Goal: Task Accomplishment & Management: Manage account settings

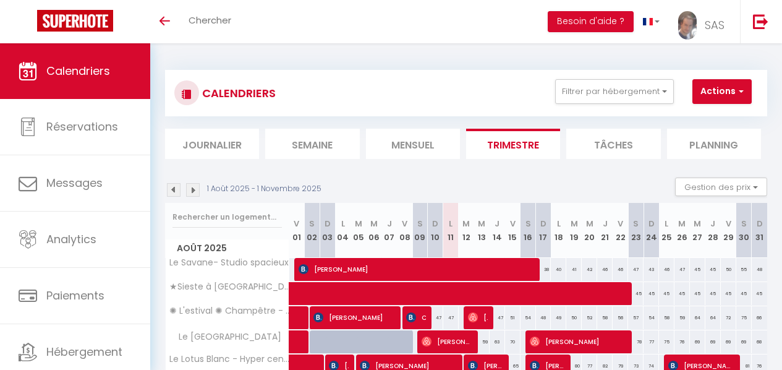
select select
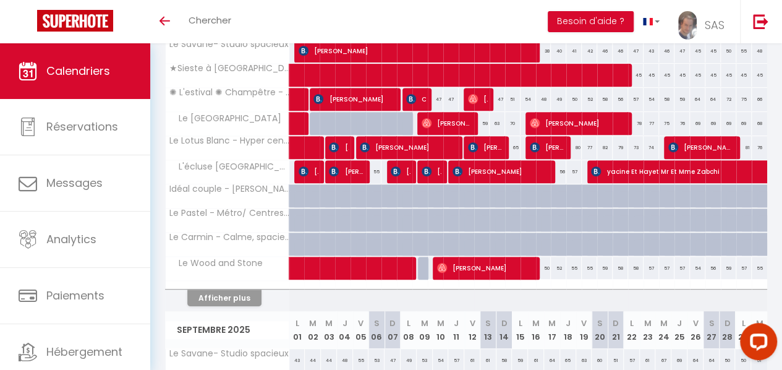
scroll to position [220, 0]
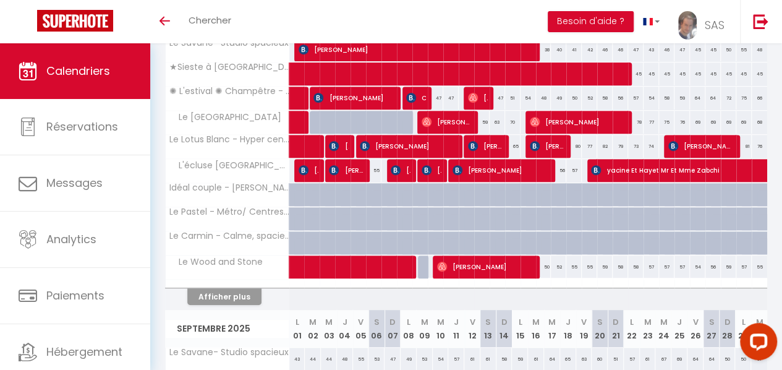
drag, startPoint x: 790, startPoint y: 48, endPoint x: 791, endPoint y: 112, distance: 64.3
drag, startPoint x: 229, startPoint y: 289, endPoint x: 504, endPoint y: 196, distance: 290.0
click at [230, 289] on button "Afficher plus" at bounding box center [224, 296] width 74 height 17
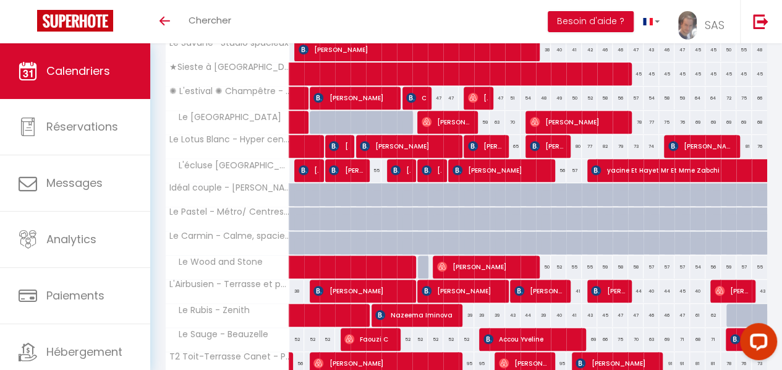
select select
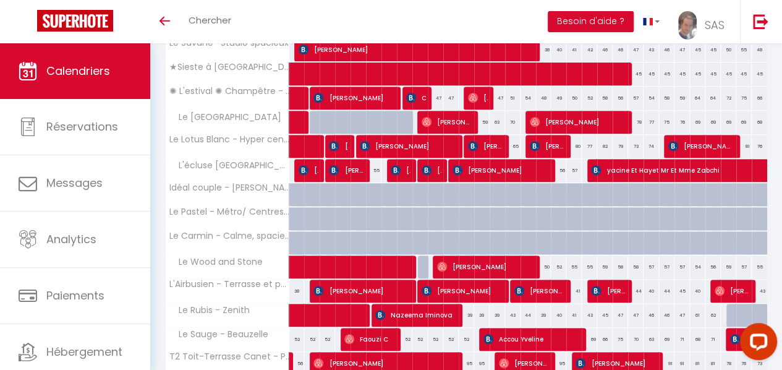
select select
click at [458, 173] on img at bounding box center [458, 170] width 10 height 10
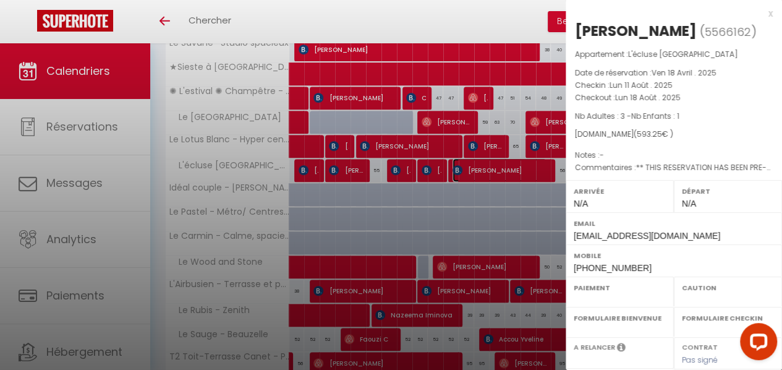
select select "OK"
select select "0"
select select "1"
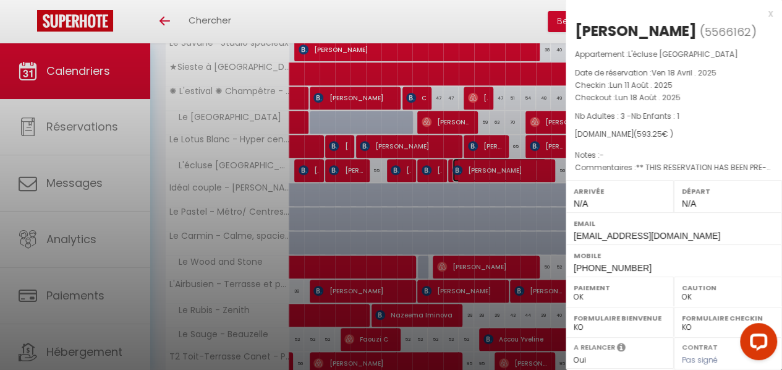
select select
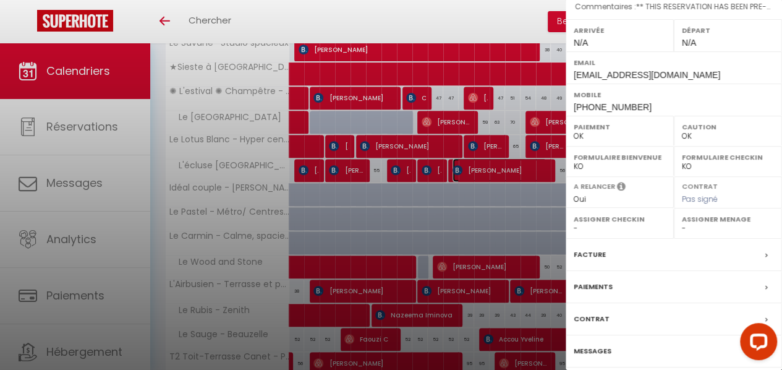
scroll to position [203, 0]
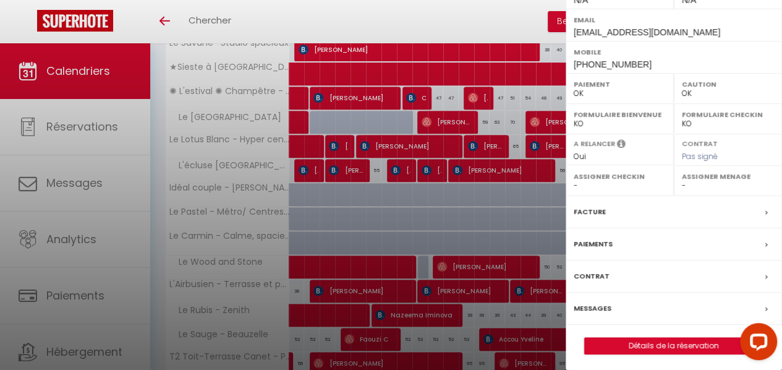
click at [581, 302] on label "Messages" at bounding box center [593, 308] width 38 height 13
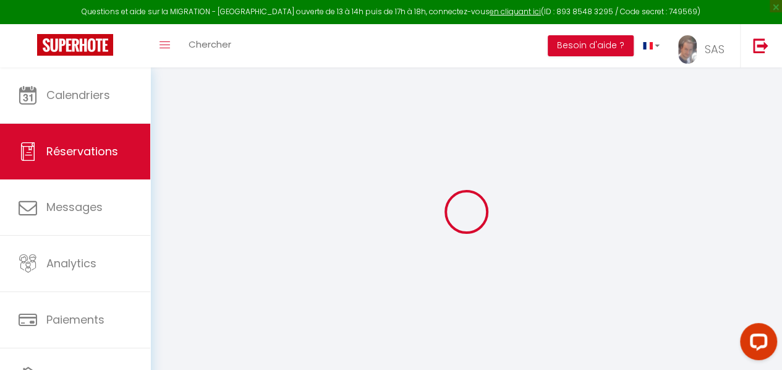
select select
checkbox input "false"
type textarea "** THIS RESERVATION HAS BEEN PRE-PAID ** Reservation has a cancellation grace p…"
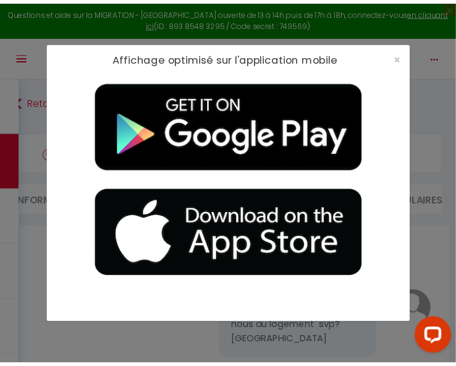
scroll to position [3997, 0]
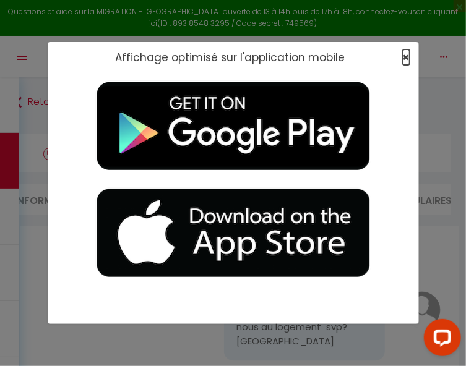
click at [405, 54] on span "×" at bounding box center [406, 56] width 7 height 15
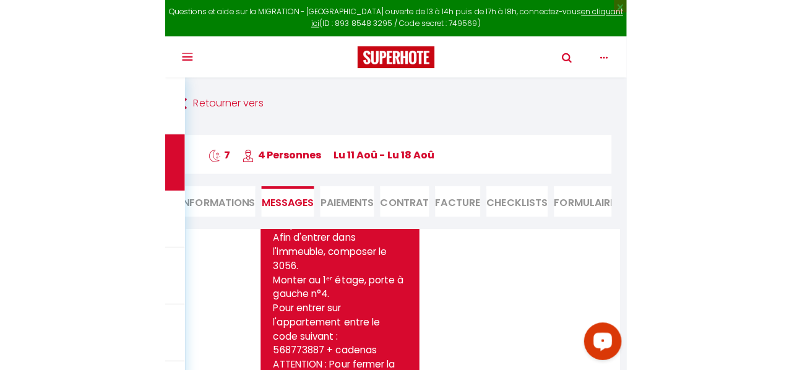
scroll to position [4096, 0]
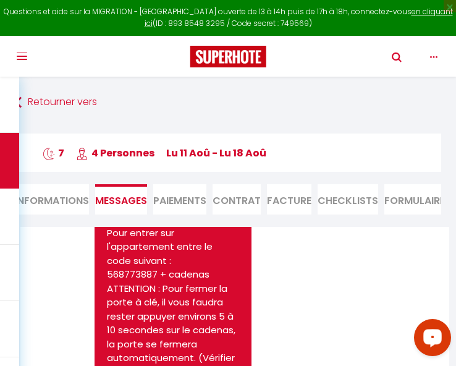
drag, startPoint x: 124, startPoint y: 59, endPoint x: 210, endPoint y: 6, distance: 101.1
click at [125, 58] on div "Toggle navigation Toggle Search" at bounding box center [228, 56] width 456 height 41
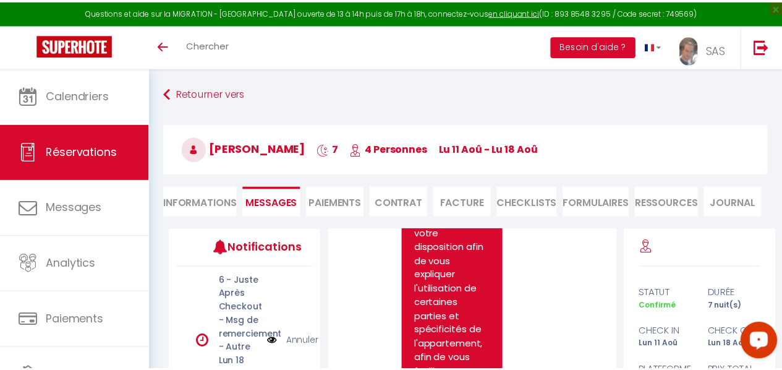
scroll to position [5488, 0]
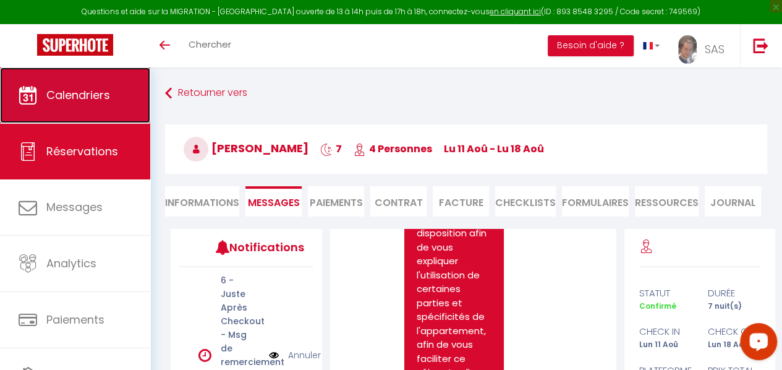
click at [80, 98] on span "Calendriers" at bounding box center [78, 94] width 64 height 15
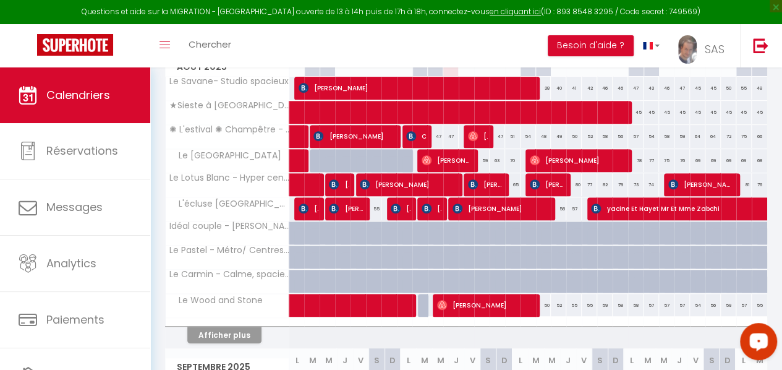
scroll to position [221, 0]
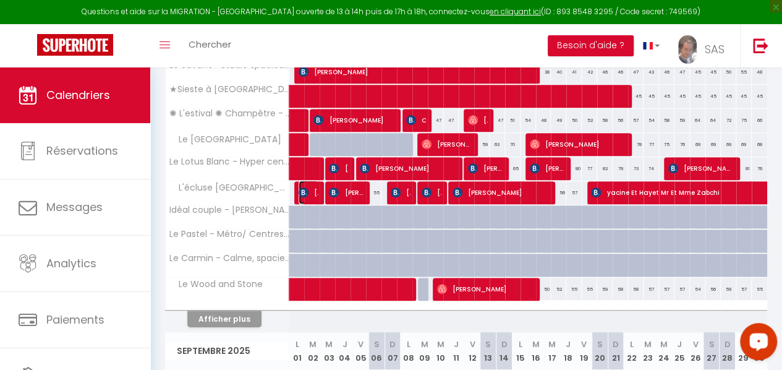
click at [312, 195] on span "[PERSON_NAME]" at bounding box center [309, 192] width 20 height 23
select select "OK"
select select "0"
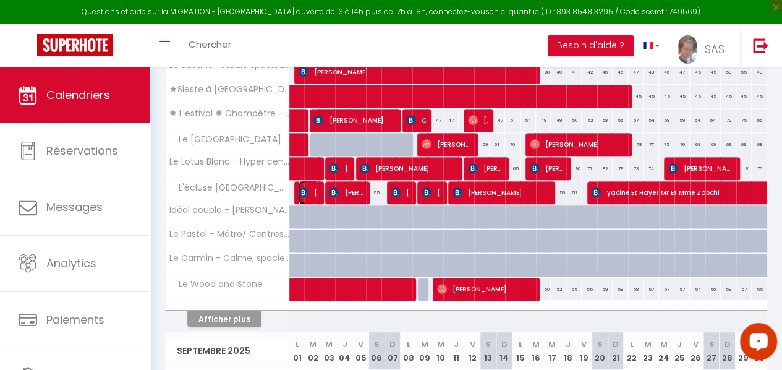
select select "1"
select select
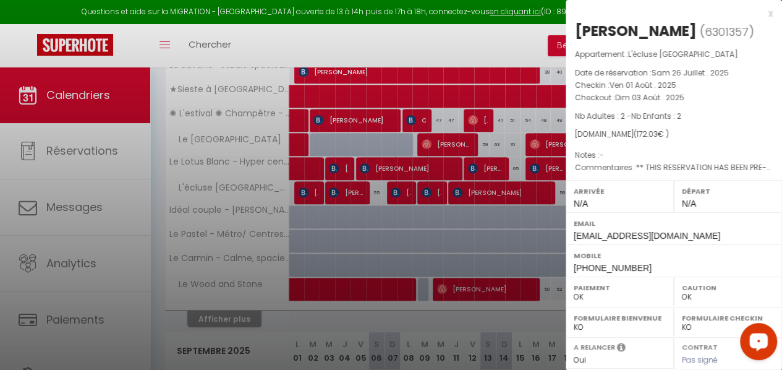
click at [761, 10] on div "x" at bounding box center [669, 13] width 207 height 15
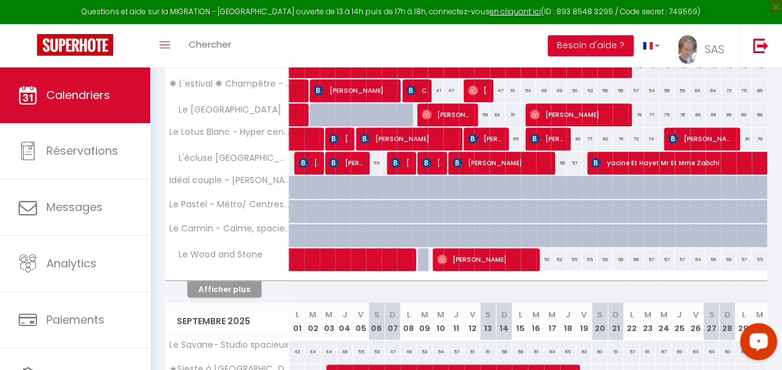
scroll to position [258, 0]
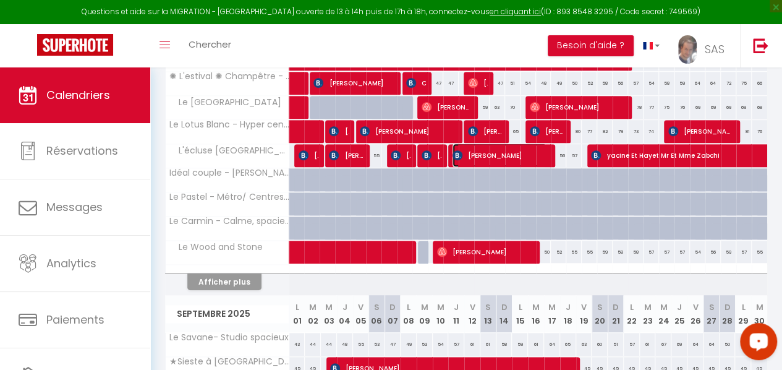
click at [473, 155] on span "[PERSON_NAME]" at bounding box center [500, 154] width 94 height 23
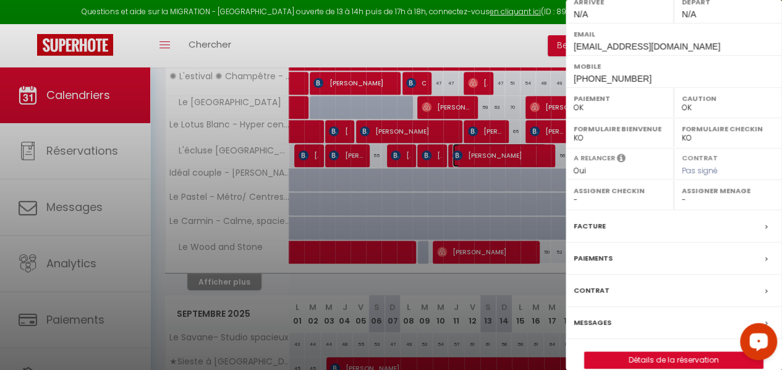
scroll to position [203, 0]
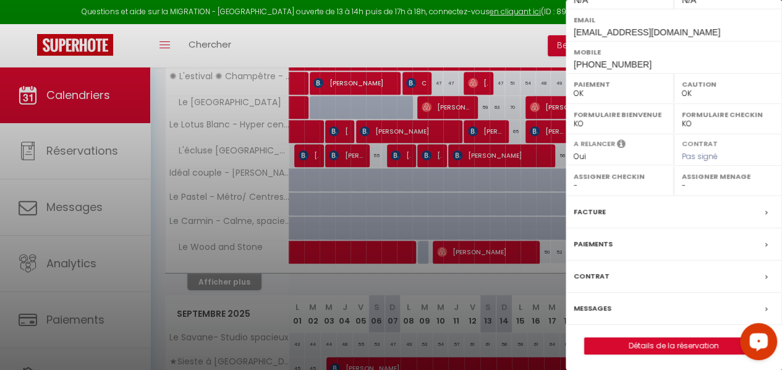
click at [594, 305] on label "Messages" at bounding box center [593, 308] width 38 height 13
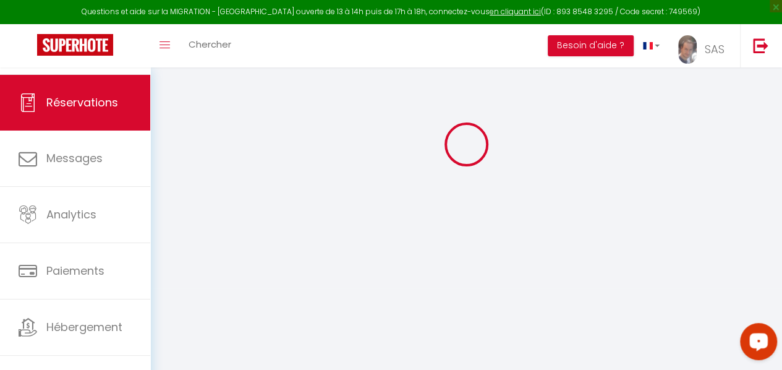
scroll to position [63, 0]
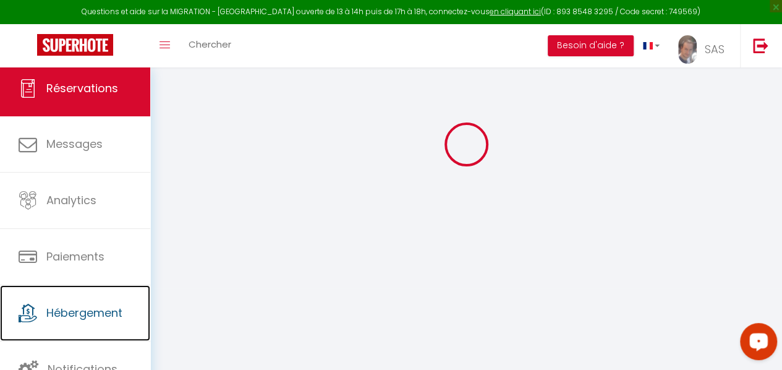
select select
checkbox input "false"
type textarea "** THIS RESERVATION HAS BEEN PRE-PAID ** Reservation has a cancellation grace p…"
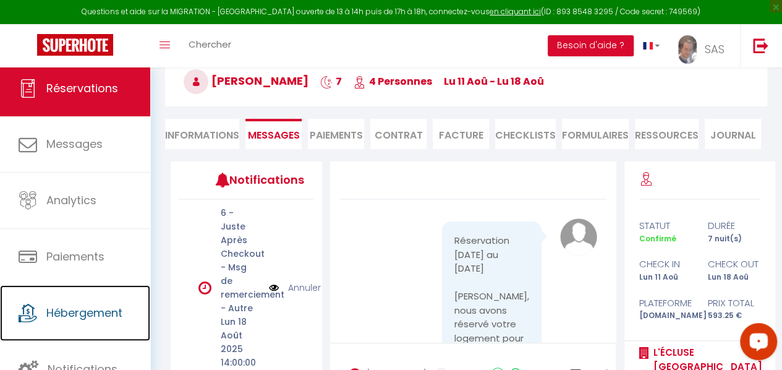
scroll to position [8053, 0]
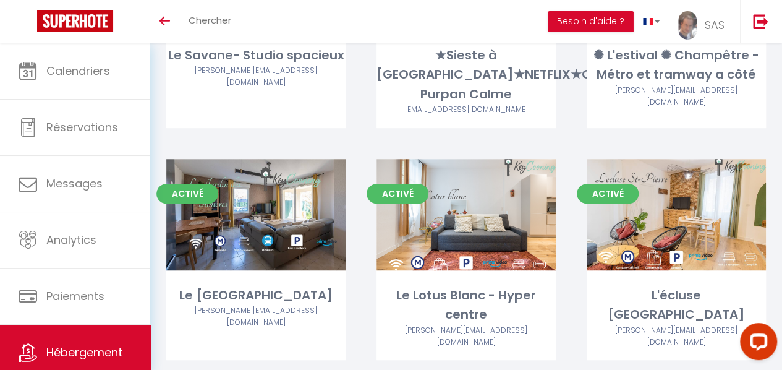
drag, startPoint x: 791, startPoint y: 43, endPoint x: 790, endPoint y: 88, distance: 45.2
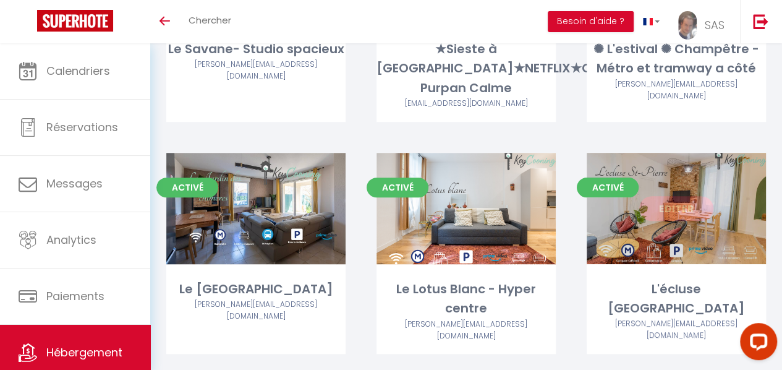
click at [677, 210] on link "Editer" at bounding box center [676, 208] width 74 height 25
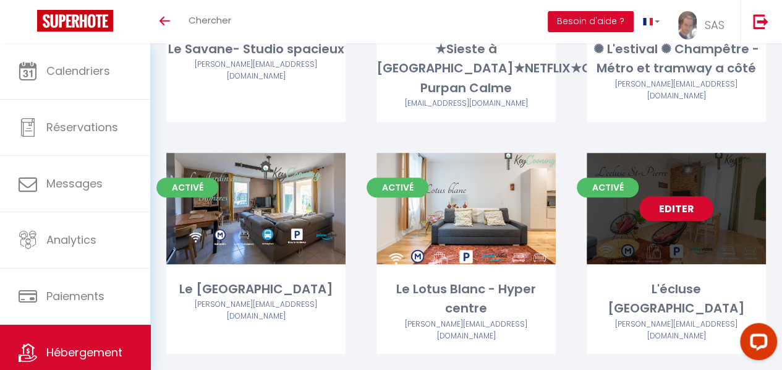
click at [677, 210] on link "Editer" at bounding box center [676, 208] width 74 height 25
select select "3"
select select "2"
select select "1"
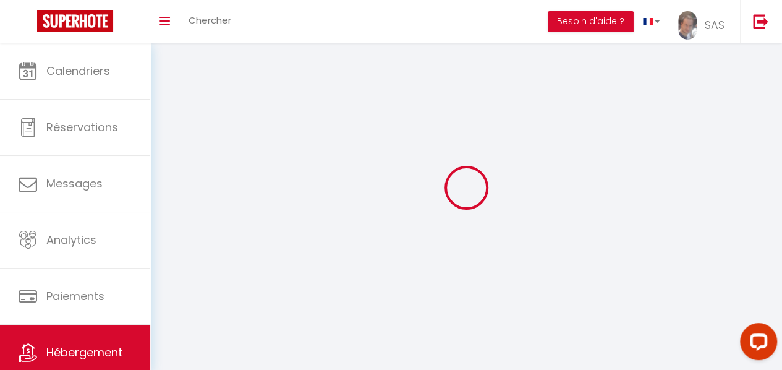
select select
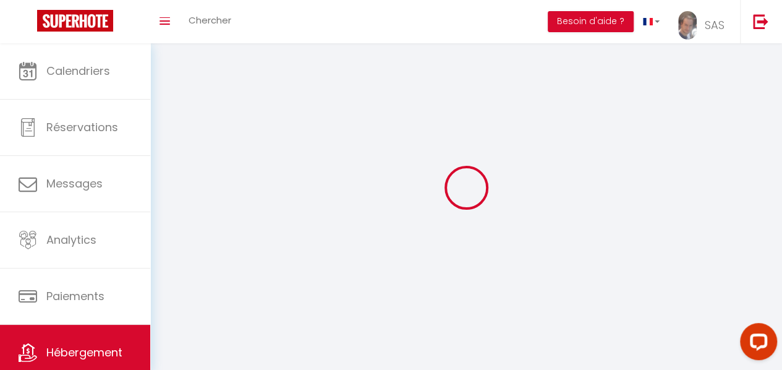
checkbox input "false"
select select
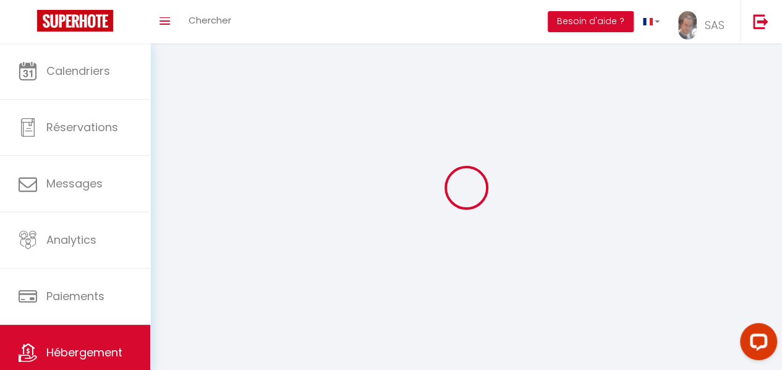
select select
select select "1"
select select
select select "28"
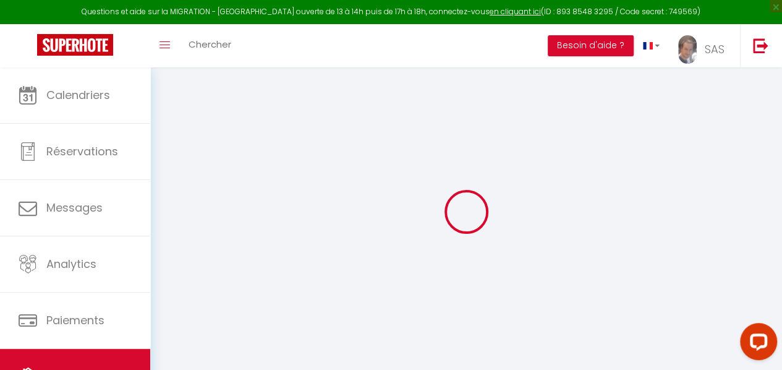
select select
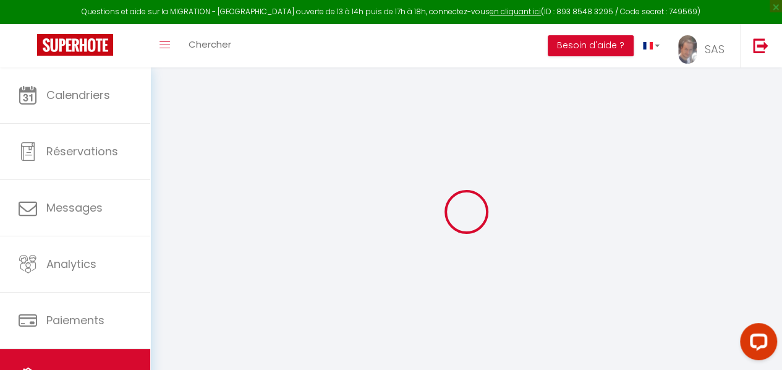
select select
checkbox input "false"
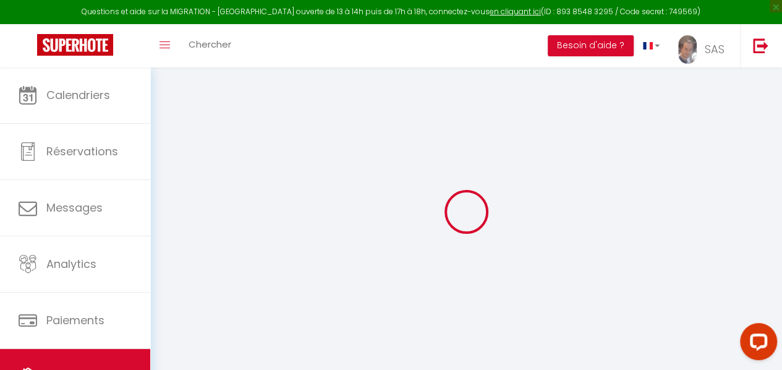
select select
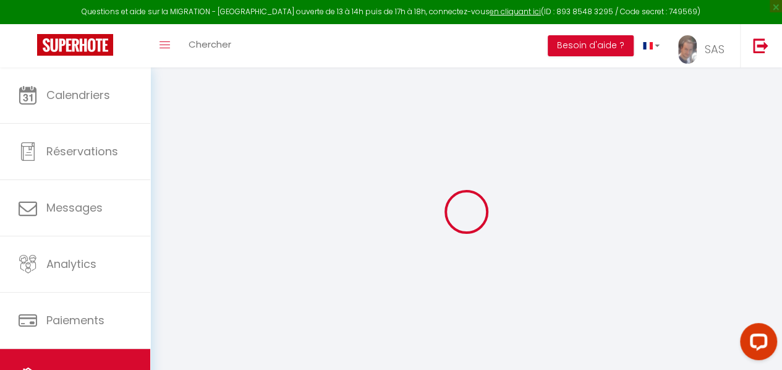
select select
checkbox input "false"
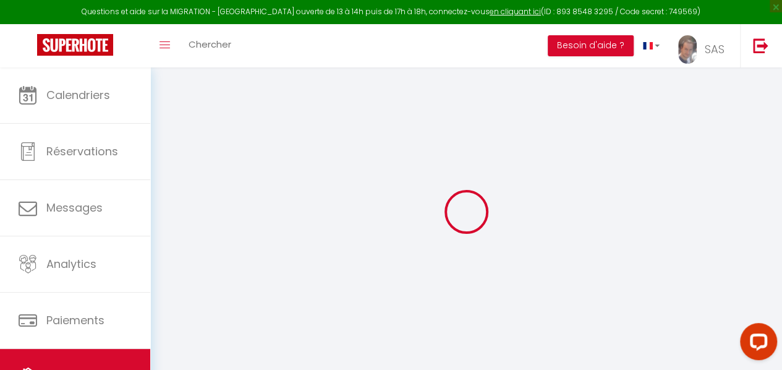
checkbox input "false"
select select
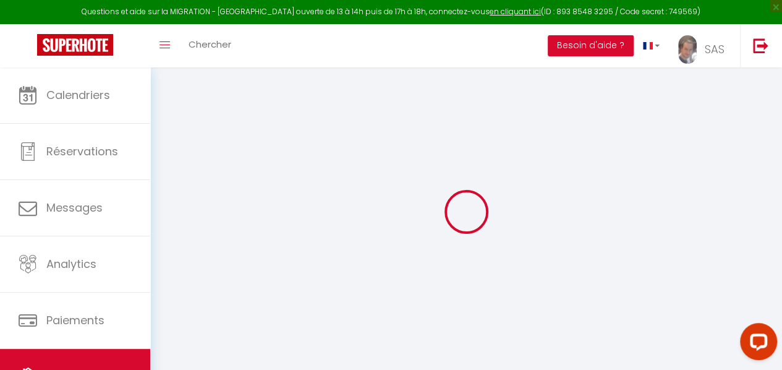
select select
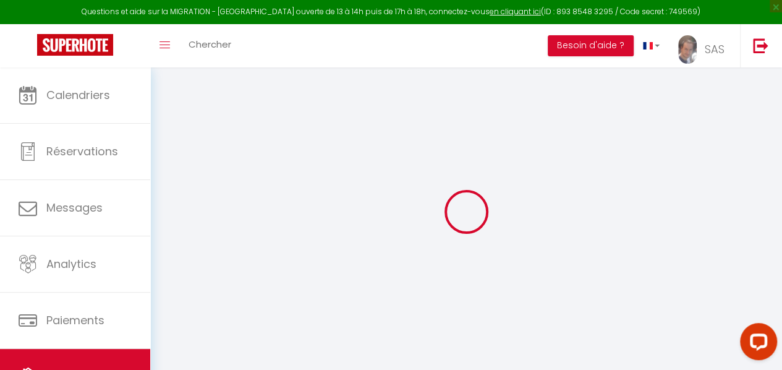
checkbox input "false"
select select
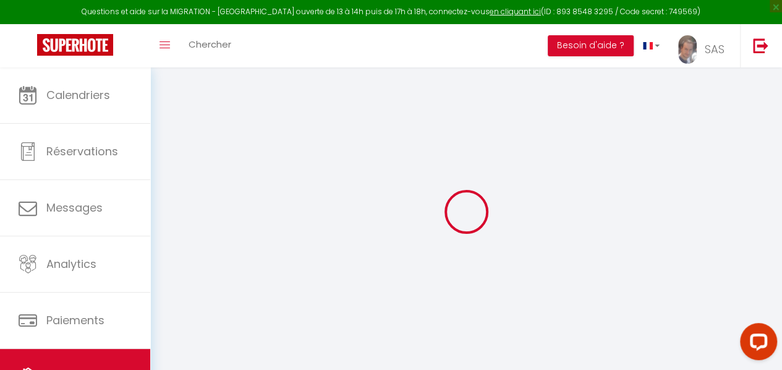
select select
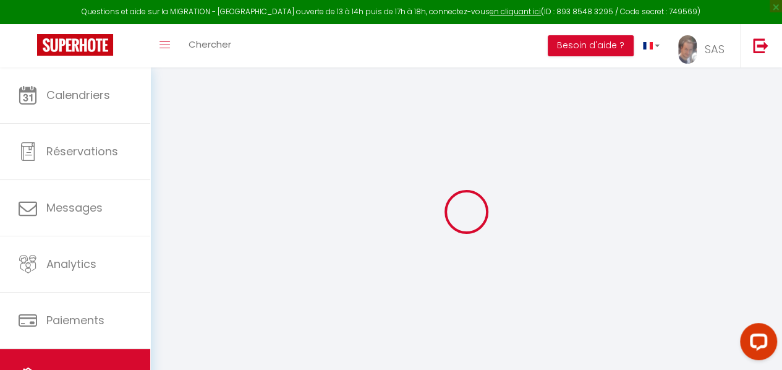
select select
checkbox input "false"
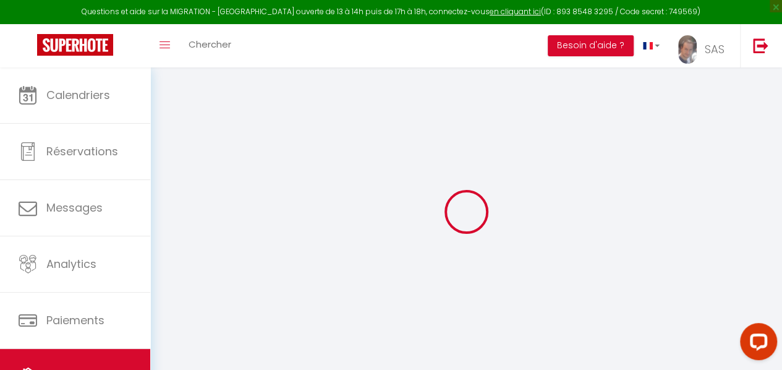
checkbox input "false"
select select
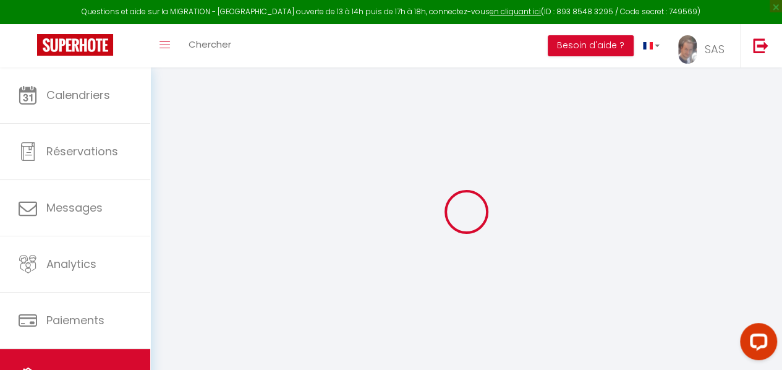
select select
checkbox input "false"
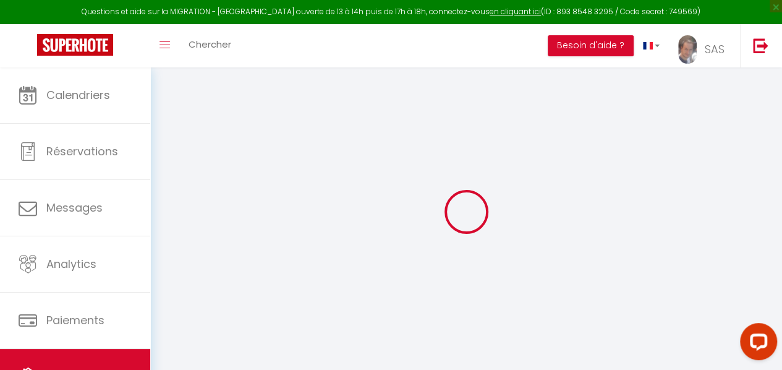
checkbox input "false"
select select
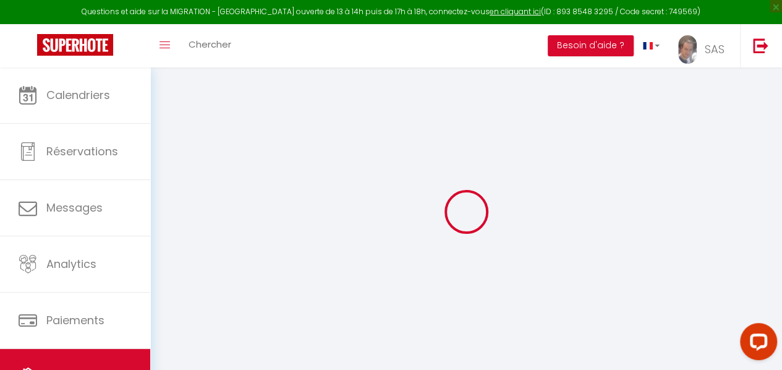
select select
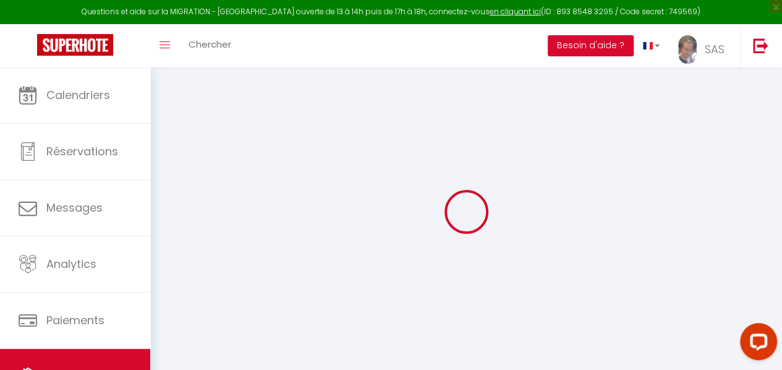
select select
checkbox input "false"
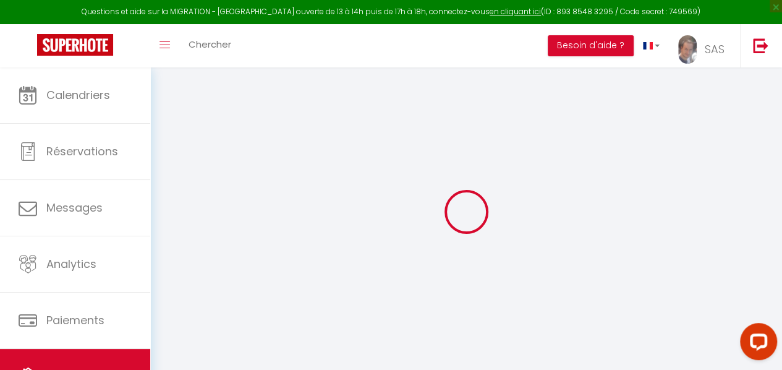
select select
type input "L'écluse [GEOGRAPHIC_DATA]"
type input "Pablo"
type input "Romero ( Ecluse St Pierre )"
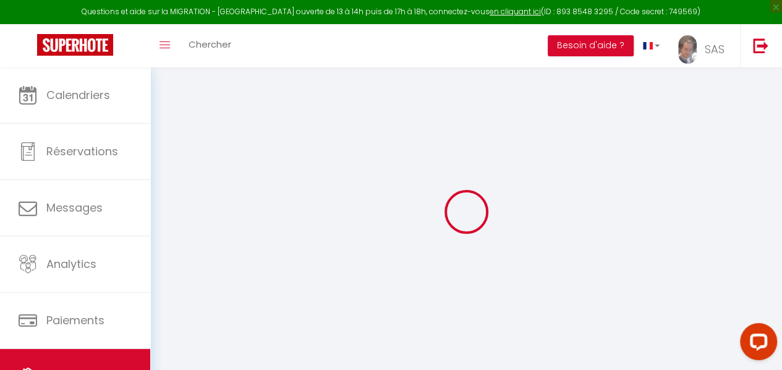
type input "80"
type input "10"
type input "50"
type input "7.2"
type input "6.62"
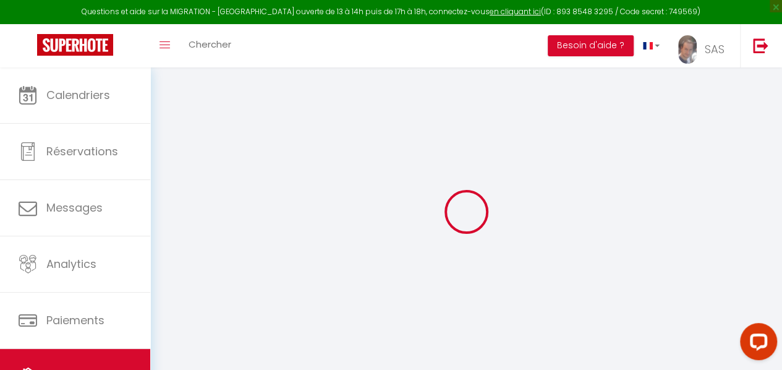
type input "200"
select select
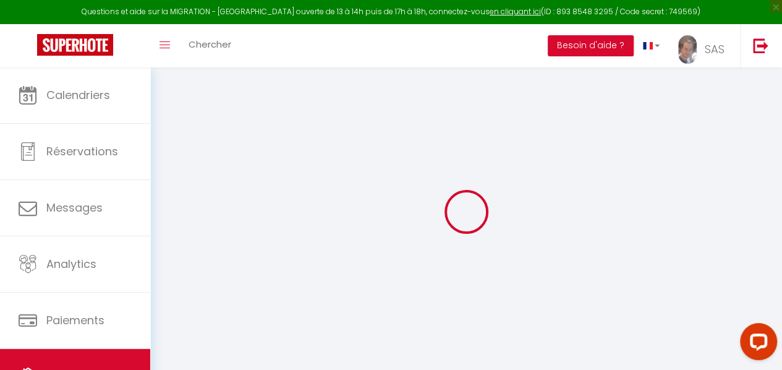
select select
type input "[STREET_ADDRESS][PERSON_NAME]"
type input "31000"
type input "[GEOGRAPHIC_DATA]"
type input "[EMAIL_ADDRESS][DOMAIN_NAME]"
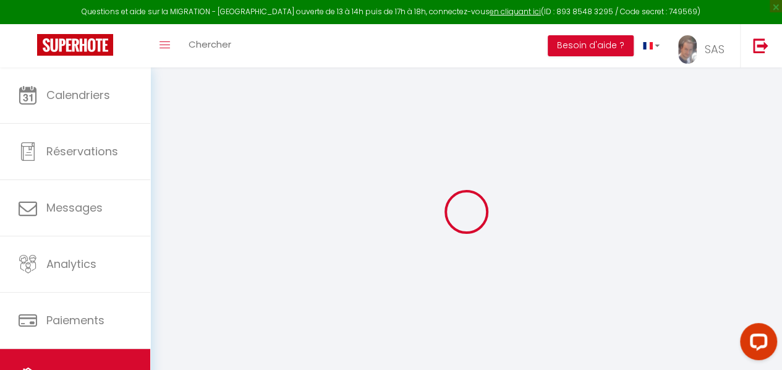
select select "5462"
checkbox input "false"
checkbox input "true"
checkbox input "false"
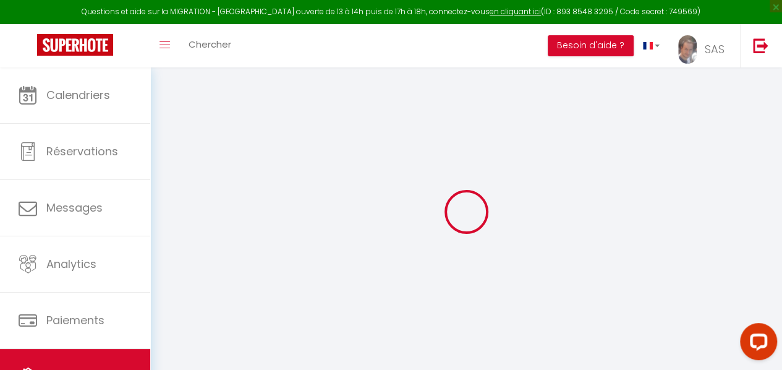
radio input "true"
type input "45"
type input "0"
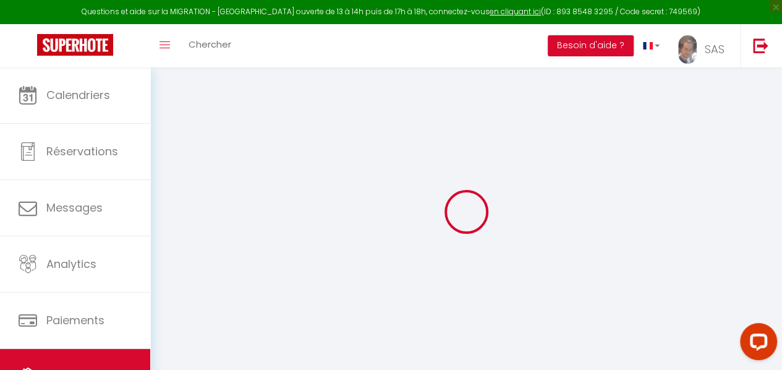
select select
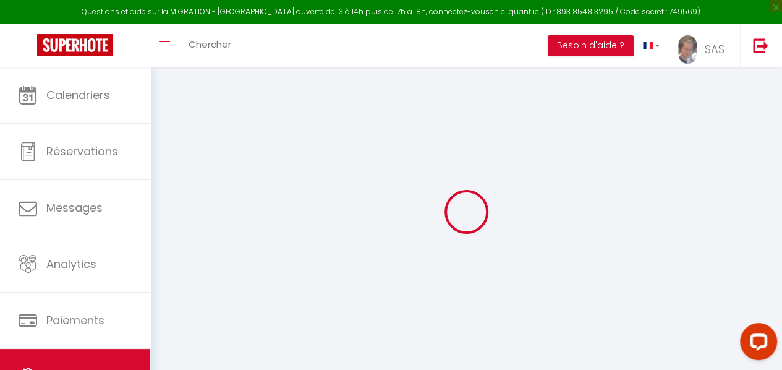
checkbox input "false"
checkbox input "true"
checkbox input "false"
select select
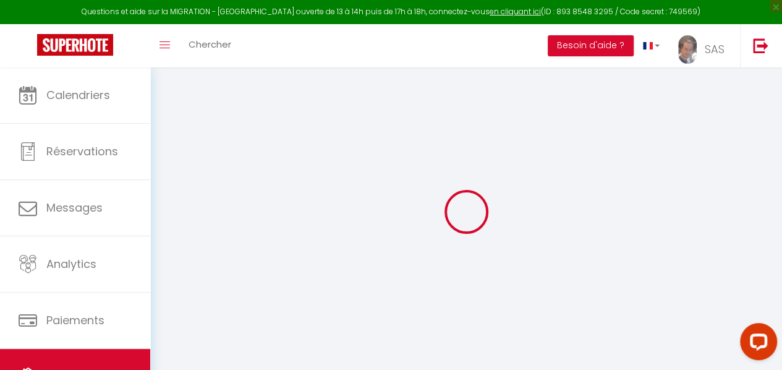
select select
checkbox input "false"
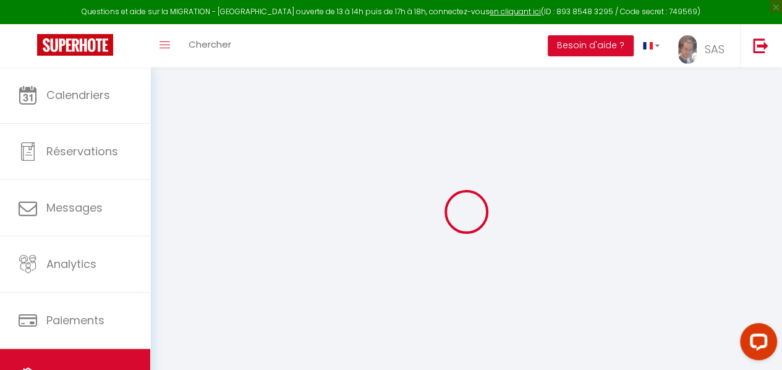
checkbox input "false"
checkbox input "true"
checkbox input "false"
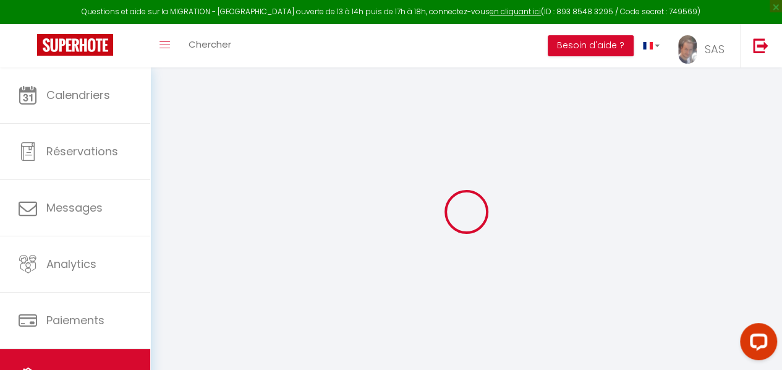
checkbox input "true"
checkbox input "false"
select select "17:00"
select select "00:00"
select select "10:00"
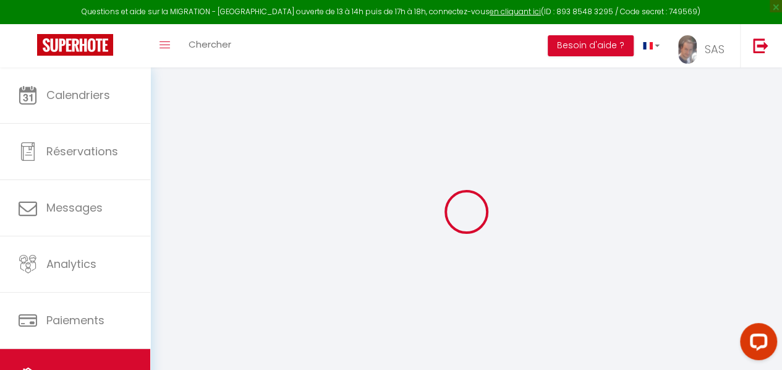
select select "30"
select select "120"
checkbox input "false"
checkbox input "true"
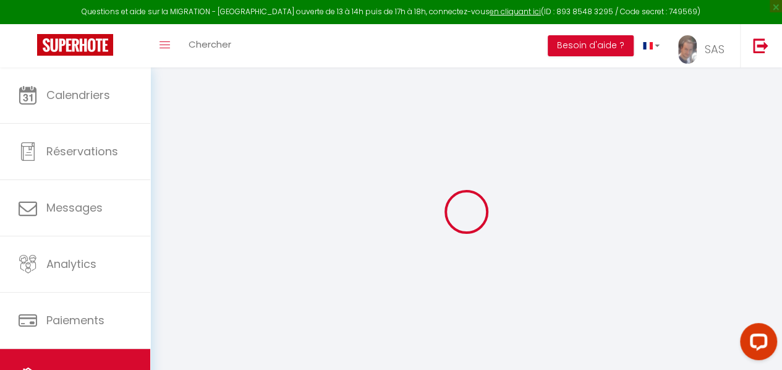
checkbox input "false"
checkbox input "true"
checkbox input "false"
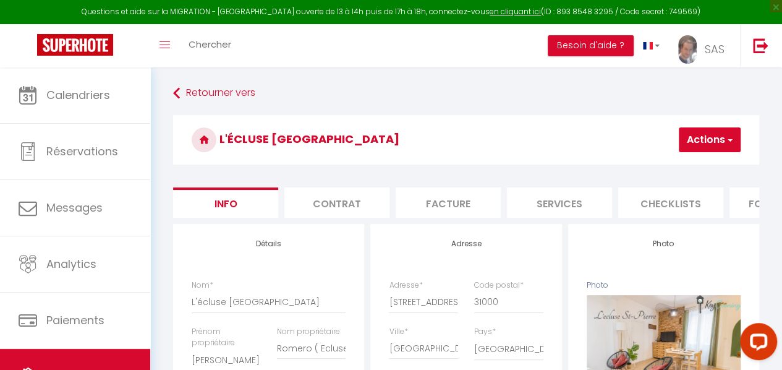
scroll to position [63, 0]
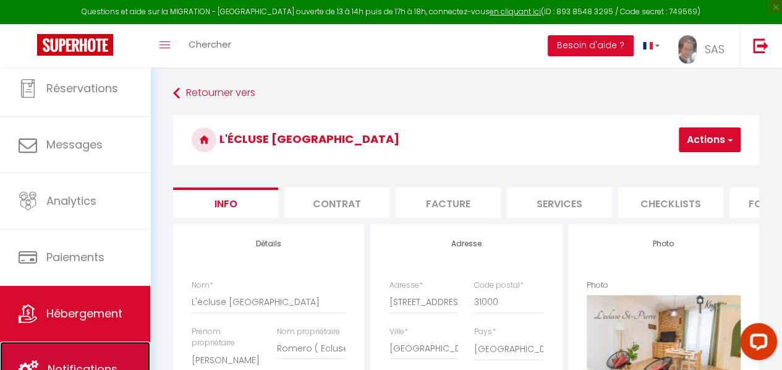
click at [104, 354] on link "Notifications" at bounding box center [75, 369] width 150 height 56
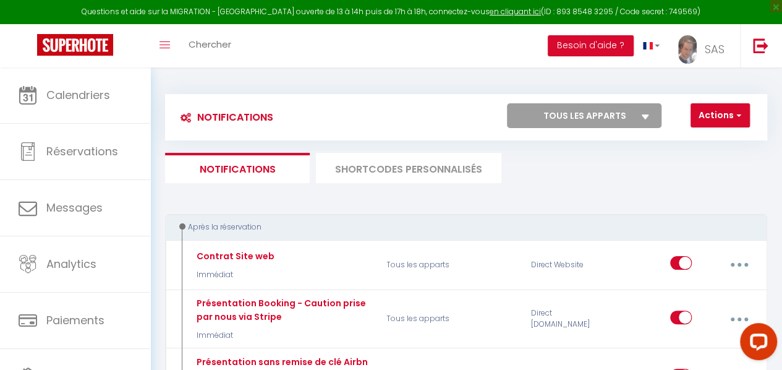
click at [391, 164] on li "SHORTCODES PERSONNALISÉS" at bounding box center [409, 168] width 186 height 30
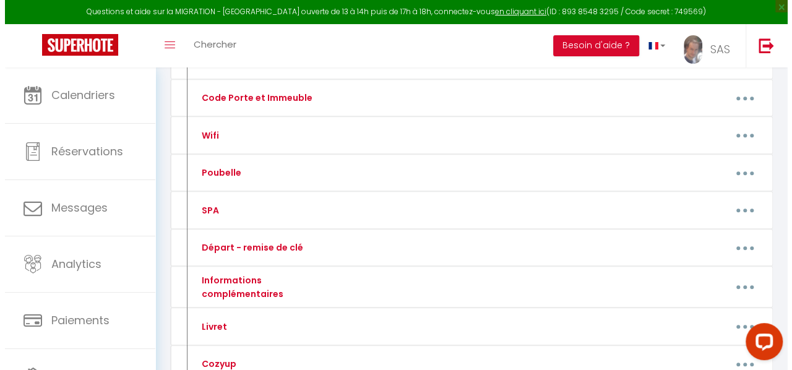
scroll to position [226, 0]
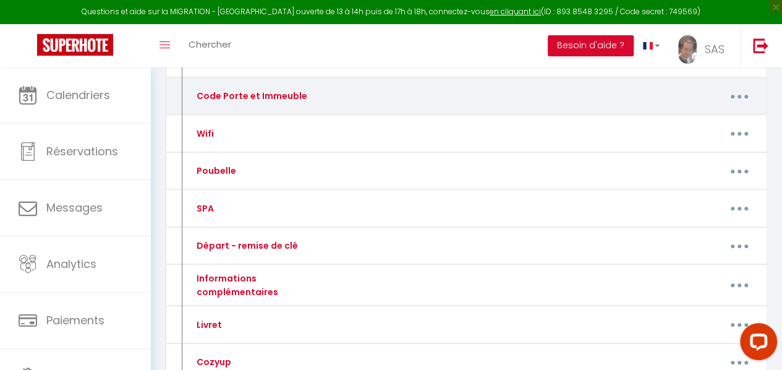
click at [738, 91] on button "button" at bounding box center [740, 95] width 33 height 23
click at [674, 132] on link "Editer" at bounding box center [707, 126] width 92 height 21
type input "Code Porte et Immeuble"
type textarea "Chers voyageurs, nous sommes ravis de votre séjour."
type textarea "Bonjour, afin d'entrer sur le logement, restez appuyé 10 secondes sur le bouton…"
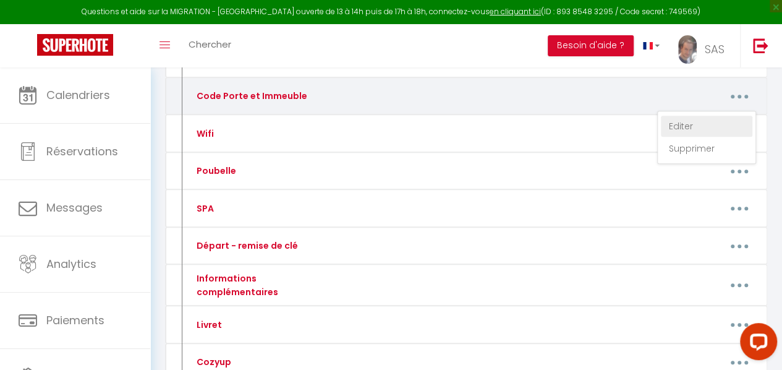
type textarea "L'entrée se fait à partir de 17h et s'effectue automatiquement Vous pourrez ent…"
type textarea "ATTENTION, les instructions qui suivent doivent être suivi précisément : Appuye…"
type textarea "Bonjour, Afin d'entrer dans la résidence, vous devez récupérer les clefs dans l…"
type textarea "Bonjour, Afin d'entrer sur l'immeuble, restez appuyé sur le bouton Romero penda…"
type textarea "Bonjour, Afin d'entrer dans l'immeuble, composer le 3056. Monter au 1ᵉʳ étage, …"
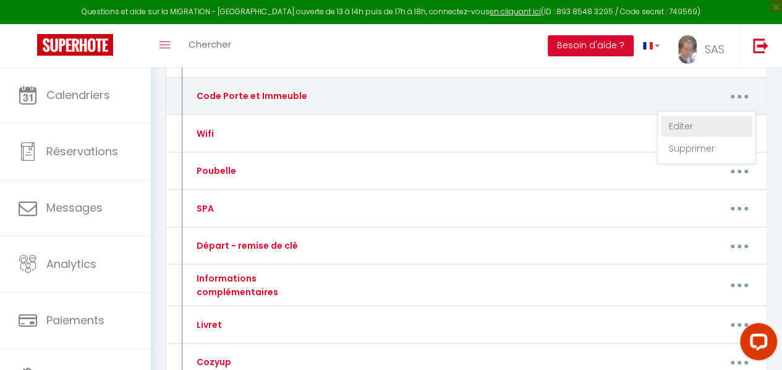
type textarea "Bonjour, afin d'accéder à la résidence, merci de rentrer avec le code 1964 par …"
type textarea "Bonjour, pour entrer dans la résidence, il vous faut passer par le portillon co…"
type textarea "Bonjour, Merci de rester appuyé pendant 5 secondes sur le bouton de l'interphon…"
type textarea "Bonjour, Pour récupérer le vigick de la boîte à clefs, vous devez aller au débu…"
type textarea "Bonjour, pour entrer dans la résidence, vous devrez d'abord passer par le porti…"
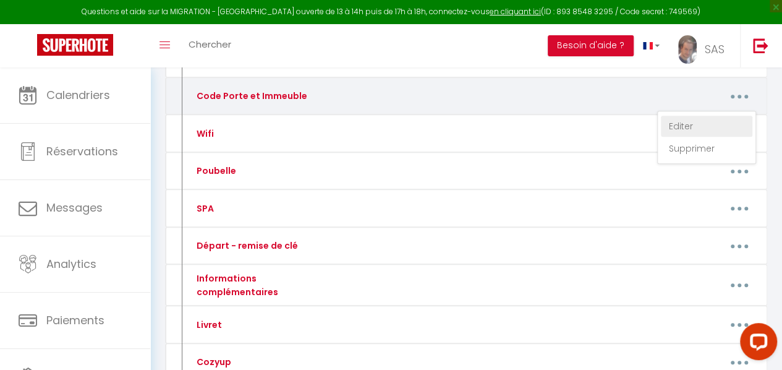
type textarea "Bonjour, Il vous faudra vous rendre en 1er à l'adresse 10 rue Adolphe Talazac e…"
type textarea "Bonjour, Afin d'entrer sur l'immeuble, restez appuyé sur le bouton "Homecourt".…"
type textarea "Bonjour, Passez par l'entrée ouverte, puis prenez les escaliers jusqu'au dernie…"
type textarea "Bonjour, Dirigez-vous vers la maison. Montez au 1ᵉʳ étage, la boîte à clefs se …"
type textarea "Afin d'entrer sur la maison, vous avez un portail que vous pouvez ouvrir manuel…"
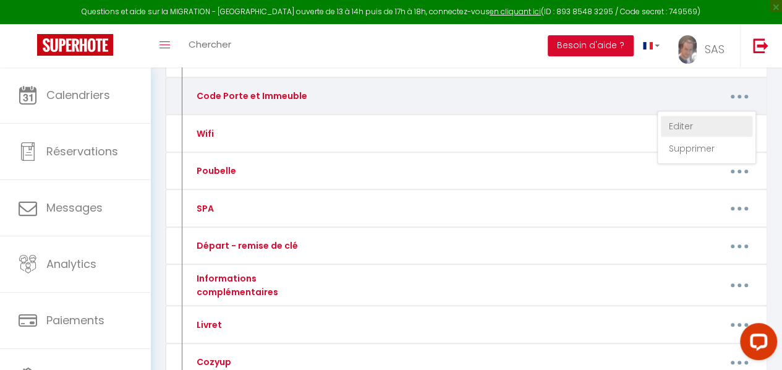
type textarea "Bonjour, Afin d'entrer dans l'immeuble, il vous faudra sonner à l'appartement 8…"
type textarea "Bonjour, Afin d'entrer dans l'immeuble, composer le 2580. l'ouverture des 2 por…"
type textarea "Bonjour, Afin d'entrer au niveau du portail, composer le code 1591, un bip et u…"
type textarea "Bonjour, Afin d'entrer dans l'immeuble, composer le 2580. l'ouverture des 2 por…"
type textarea "Bonjour, Afin d'entrer dans l'immeuble, composer le 2580. Vos appartements sont…"
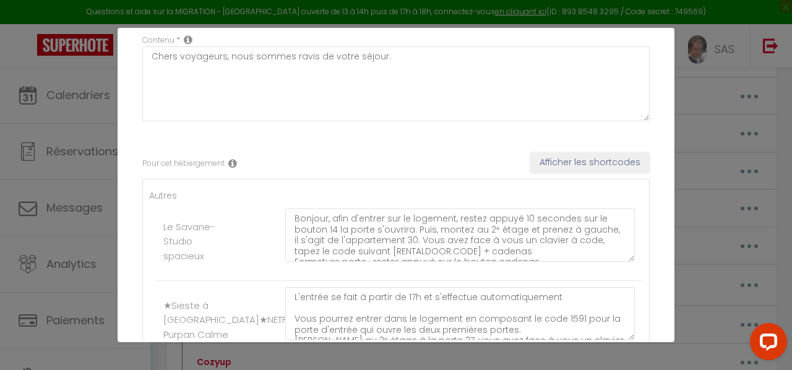
scroll to position [104, 0]
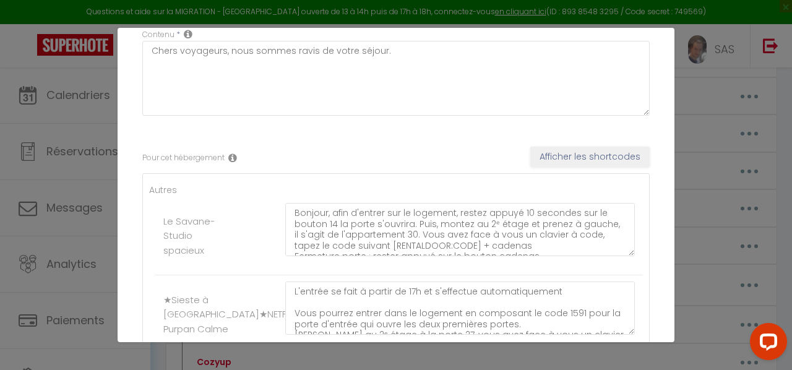
click at [189, 35] on icon at bounding box center [188, 34] width 9 height 10
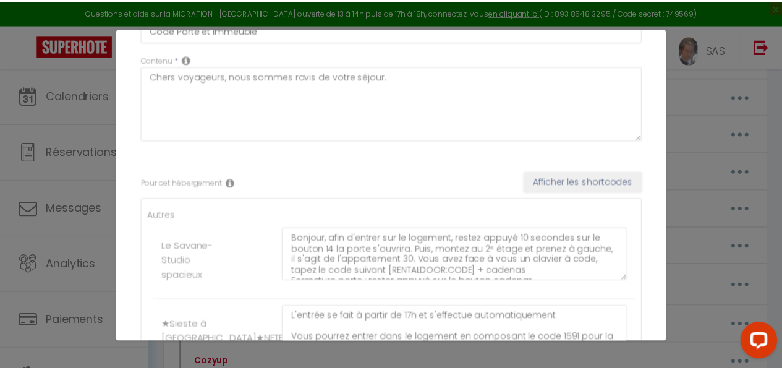
scroll to position [2, 0]
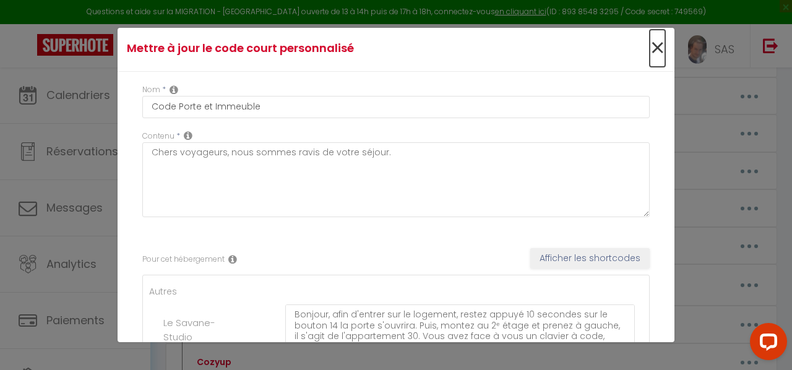
click at [651, 46] on span "×" at bounding box center [656, 48] width 15 height 37
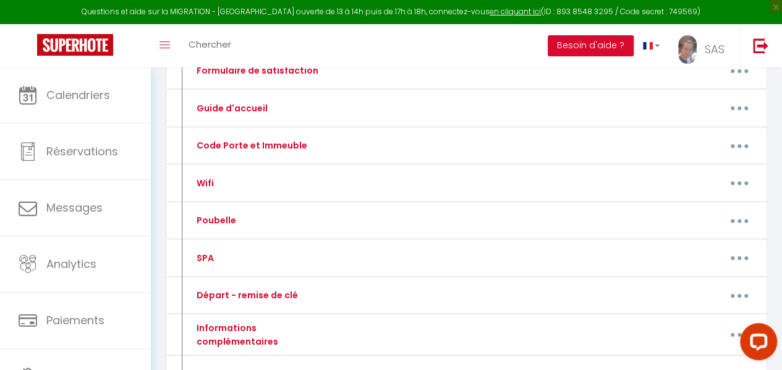
scroll to position [0, 0]
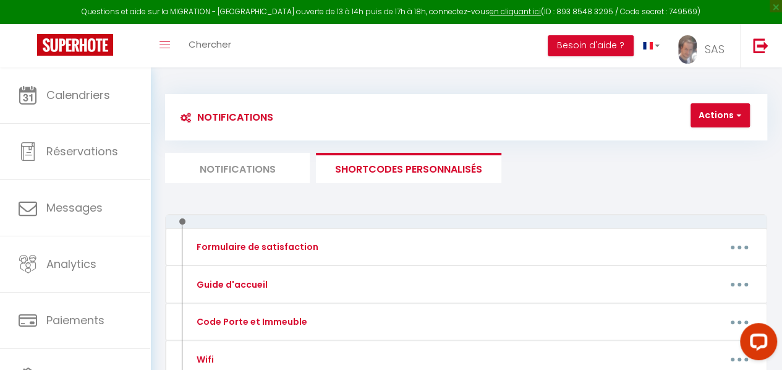
click at [267, 161] on li "Notifications" at bounding box center [237, 168] width 145 height 30
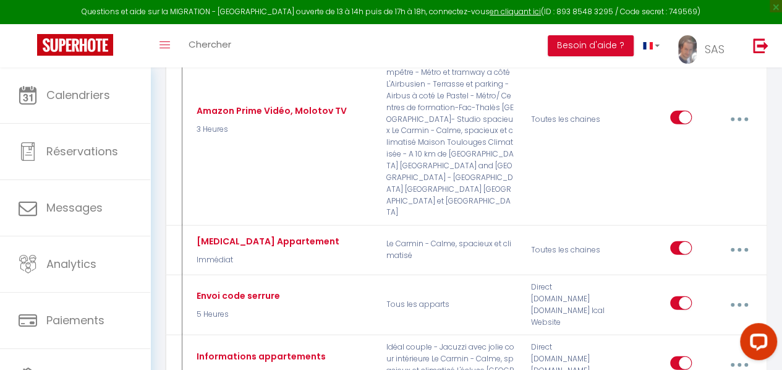
scroll to position [1458, 0]
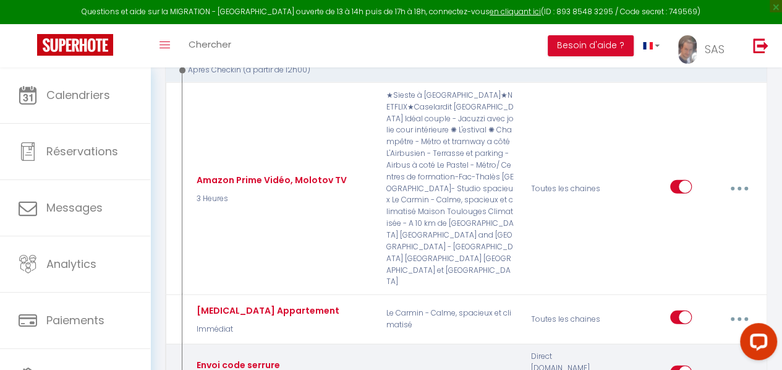
click at [733, 362] on button "button" at bounding box center [739, 373] width 33 height 23
type input "Envoi code serrure"
select select "3"
select select "5 Heures"
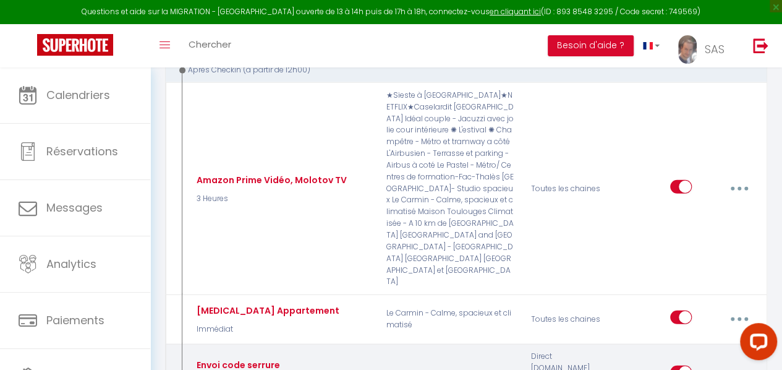
select select "if_deposit_is_paid"
checkbox input "true"
checkbox input "false"
radio input "true"
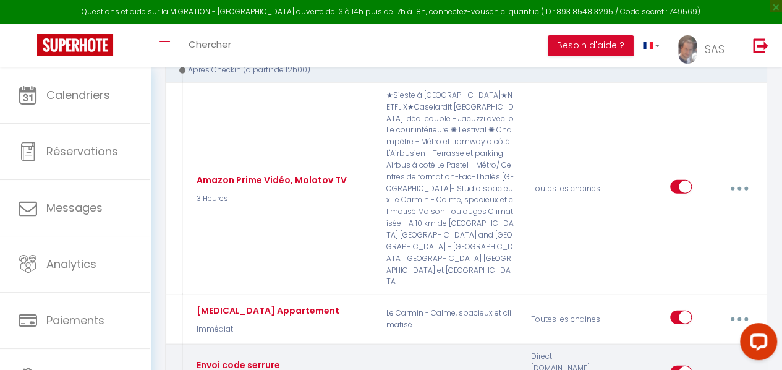
type input "Code porte - [RENTALDOOR:CODE] - [GUEST:N[Vidéos d'entrés]AME] - [BOOKING:CHECK…"
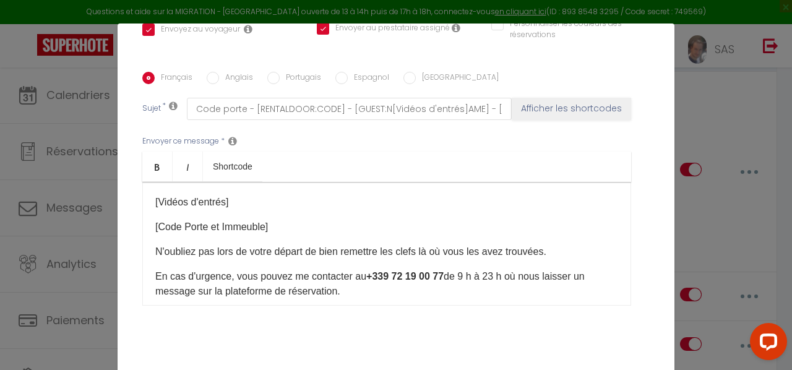
scroll to position [318, 0]
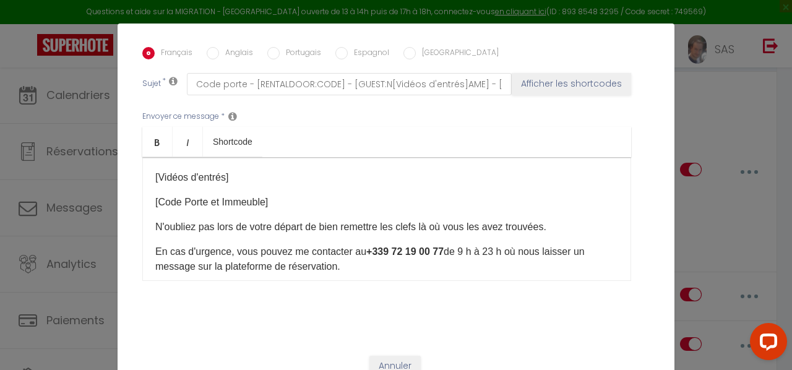
drag, startPoint x: 610, startPoint y: 165, endPoint x: 609, endPoint y: 146, distance: 19.2
click at [609, 157] on div "[Vidéos d'entrés]​ [Code Porte et Immeuble]​ N'oubliez pas lors de votre départ…" at bounding box center [386, 219] width 489 height 124
click at [257, 170] on p "[Vidéos d'entrés]​" at bounding box center [386, 177] width 463 height 15
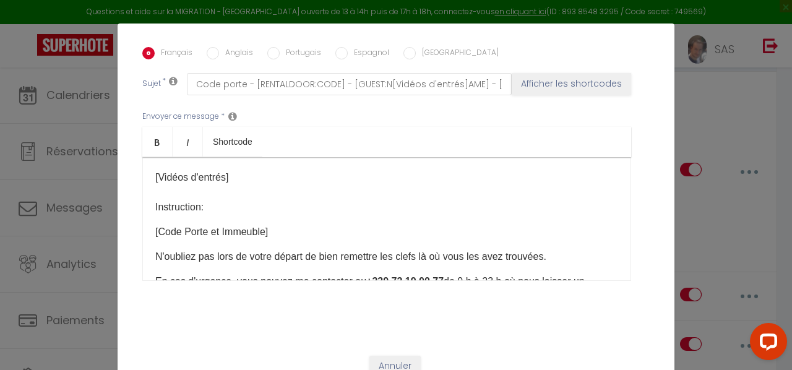
click at [174, 192] on p "[Vidéos d'entrés]​ Instruction:" at bounding box center [386, 192] width 463 height 45
click at [0, 0] on lt-em "Instruction :" at bounding box center [0, 0] width 0 height 0
click at [246, 170] on p "[Vidéos d'entrés]​ Instruction :" at bounding box center [386, 192] width 463 height 45
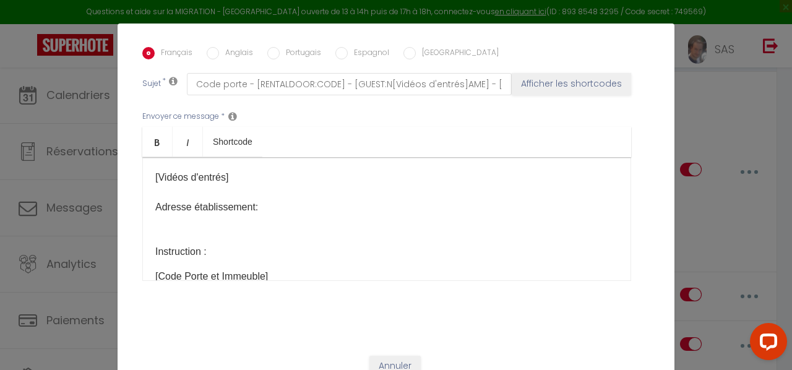
click at [233, 189] on p "[Vidéos d'entrés]​ Adresse établissement: Instruction :" at bounding box center [386, 214] width 463 height 89
click at [0, 0] on lt-em "établissement :" at bounding box center [0, 0] width 0 height 0
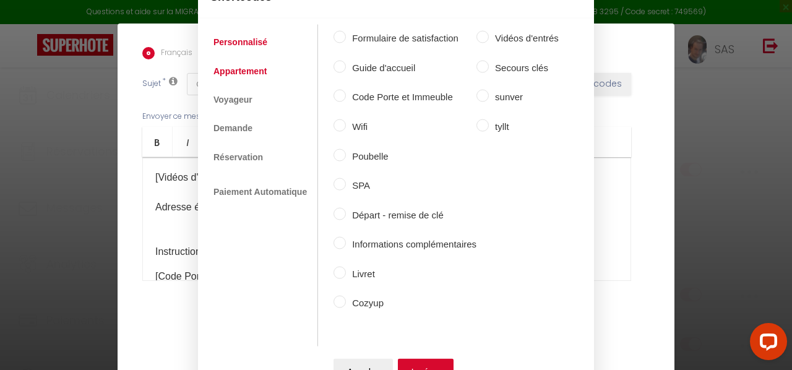
click at [245, 72] on link "Appartement" at bounding box center [240, 70] width 66 height 22
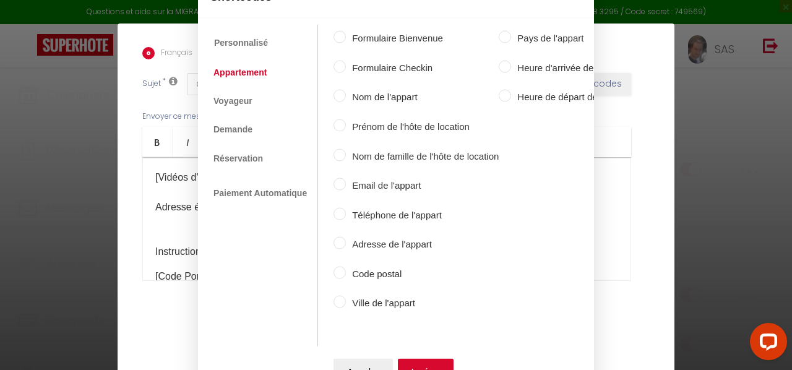
click at [336, 238] on input "Adresse de l'appart" at bounding box center [339, 243] width 12 height 12
radio input "true"
click at [346, 301] on label "Ville de l'appart" at bounding box center [422, 303] width 153 height 15
click at [343, 301] on input "Ville de l'appart" at bounding box center [339, 302] width 12 height 12
radio input "true"
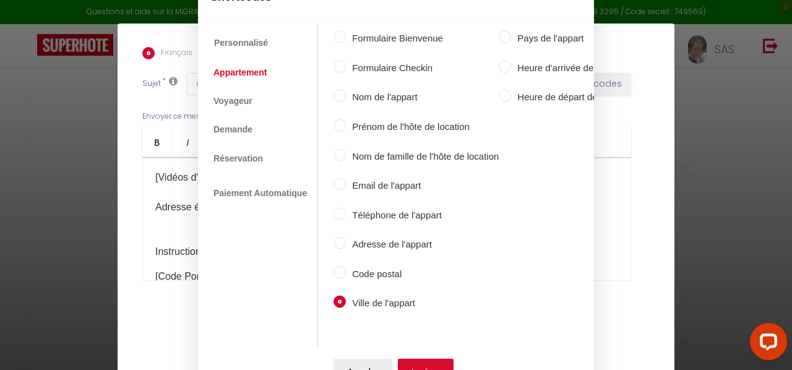
drag, startPoint x: 338, startPoint y: 237, endPoint x: 357, endPoint y: 250, distance: 23.2
click at [338, 237] on input "Adresse de l'appart" at bounding box center [339, 243] width 12 height 12
radio input "true"
click at [426, 361] on button "Insérer" at bounding box center [426, 370] width 56 height 25
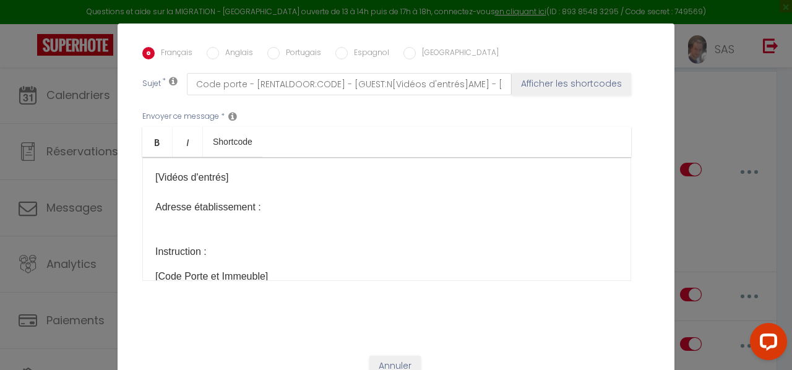
click at [155, 212] on p "[Vidéos d'entrés]​ Adresse établissement : [RENTAL:ADDRESS] ​ Instruction :" at bounding box center [386, 214] width 463 height 89
click at [156, 205] on p "[Vidéos d'entrés]​ Adresse établissement : [RENTAL:ADDRESS] ​ Instruction :" at bounding box center [386, 214] width 463 height 89
click at [550, 73] on button "Afficher les shortcodes" at bounding box center [570, 84] width 119 height 22
checkbox input "true"
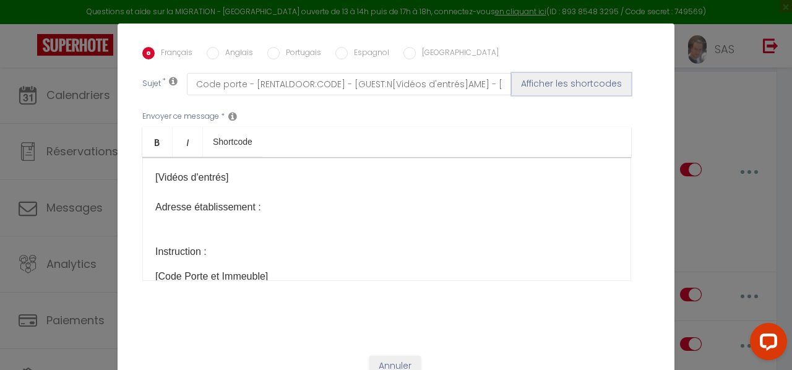
checkbox input "true"
checkbox input "false"
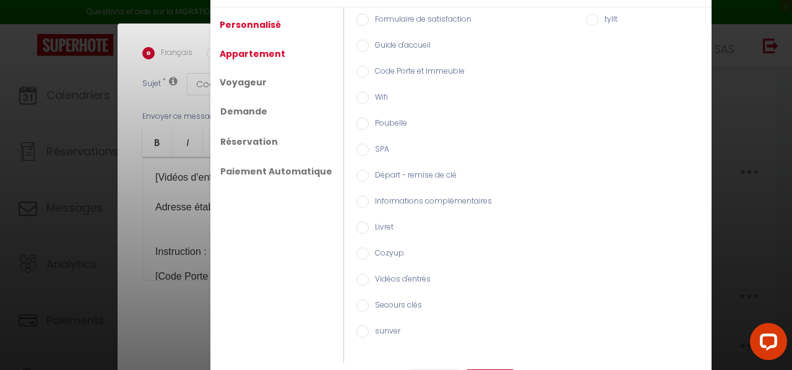
click at [251, 54] on link "Appartement" at bounding box center [252, 54] width 78 height 22
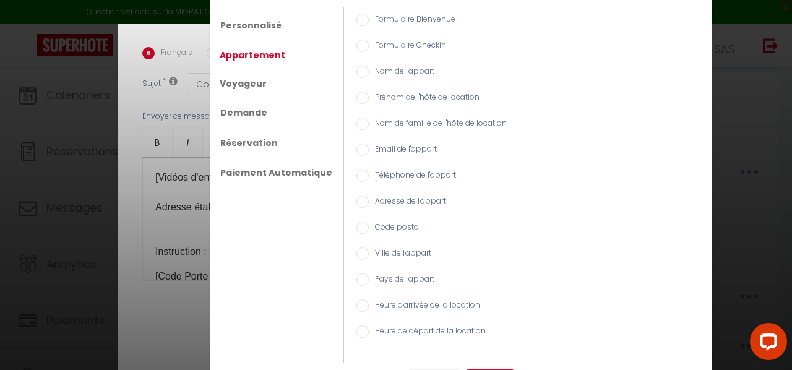
click at [356, 199] on input "Adresse de l'appart" at bounding box center [362, 201] width 12 height 12
radio input "true"
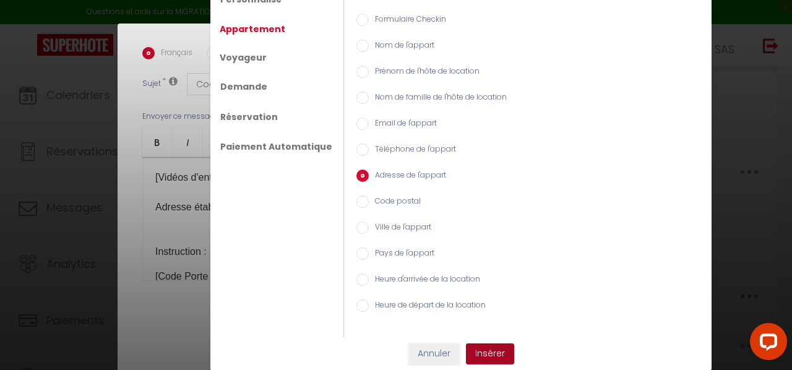
click at [494, 354] on button "Insérer" at bounding box center [490, 353] width 48 height 21
checkbox input "true"
checkbox input "false"
type input "Code porte - [RENTALDOOR:CODE] - [GUEST:N[Vidéos d'entrés]AME] - [BOOKING:CHECK…"
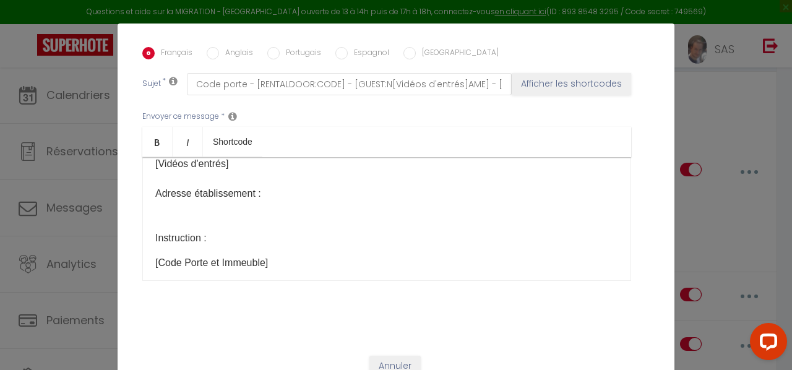
scroll to position [0, 0]
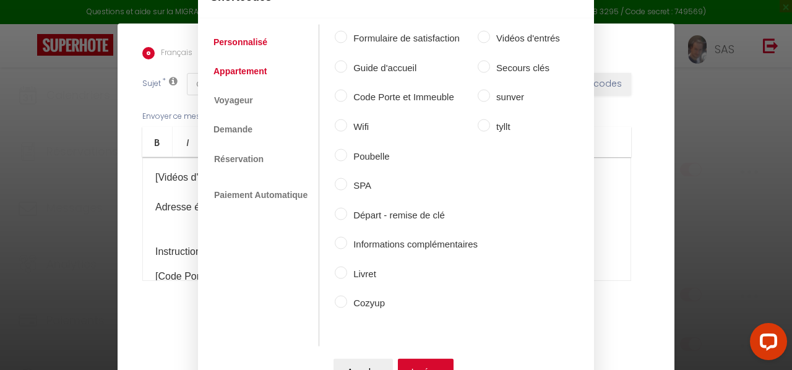
click at [237, 62] on link "Appartement" at bounding box center [240, 70] width 66 height 22
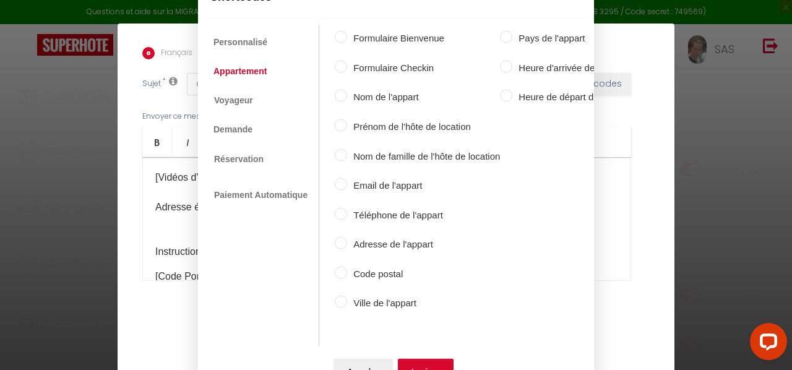
click at [336, 237] on input "Adresse de l'appart" at bounding box center [341, 243] width 12 height 12
radio input "true"
click at [424, 358] on button "Insérer" at bounding box center [426, 370] width 56 height 25
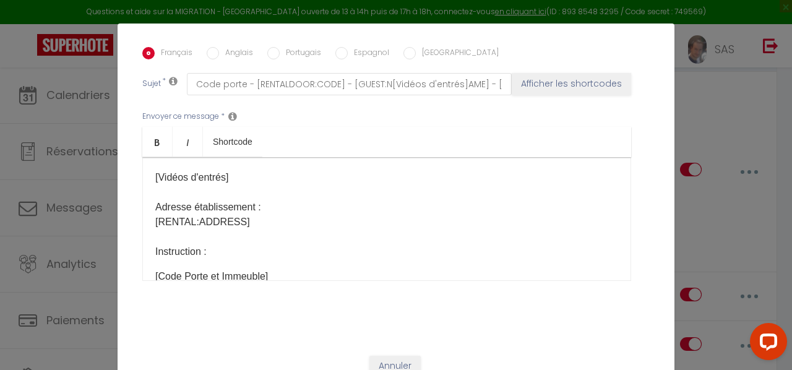
click at [199, 217] on p "[Vidéos d'entrés]​ Adresse établissement : [RENTAL:ADDRESS] ​ [RENTAL:ADDRESS] …" at bounding box center [386, 214] width 463 height 89
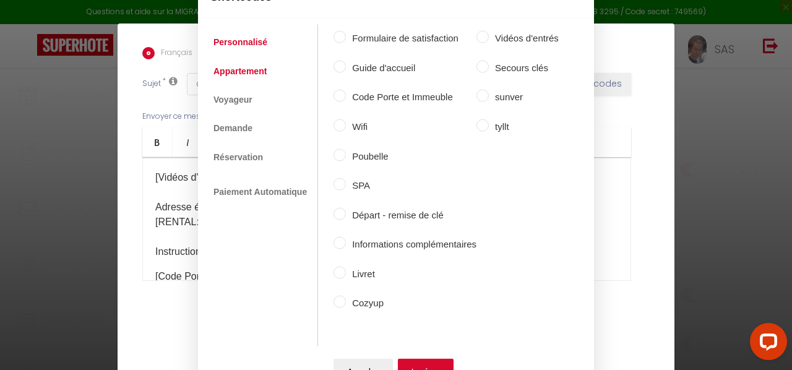
click at [244, 60] on link "Appartement" at bounding box center [240, 70] width 66 height 22
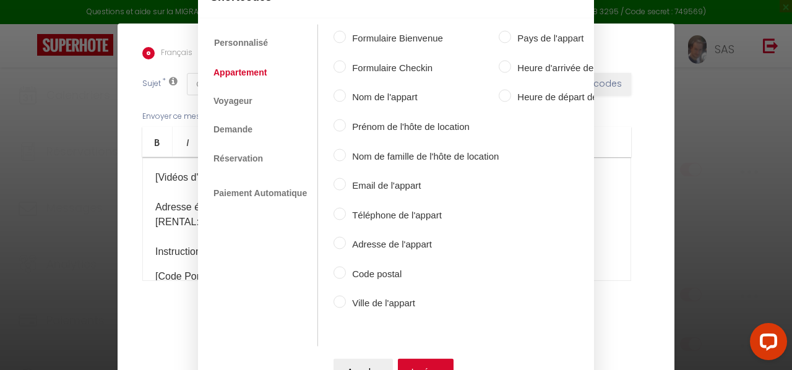
click at [338, 296] on input "Ville de l'appart" at bounding box center [339, 302] width 12 height 12
radio input "true"
click at [416, 359] on button "Insérer" at bounding box center [426, 370] width 56 height 25
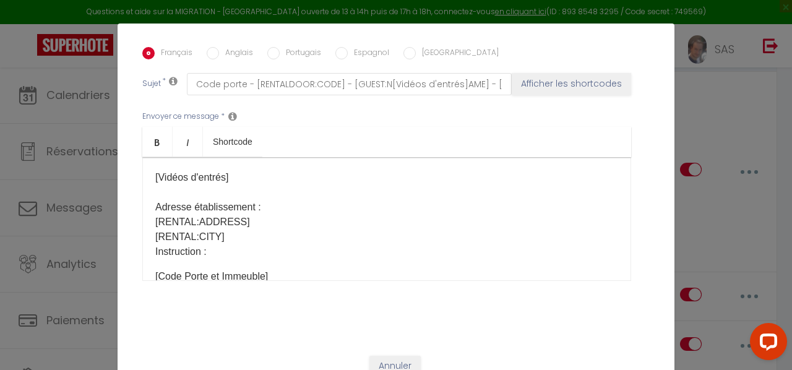
click at [345, 234] on p "[Vidéos d'entrés]​ Adresse établissement : [RENTAL:ADDRESS] ​ [RENTAL:ADDRESS] …" at bounding box center [386, 214] width 463 height 89
click at [228, 214] on p "[Vidéos d'entrés]​ Adresse établissement : [RENTAL:ADDRESS] ​ [RENTAL:ADDRESS] …" at bounding box center [386, 214] width 463 height 89
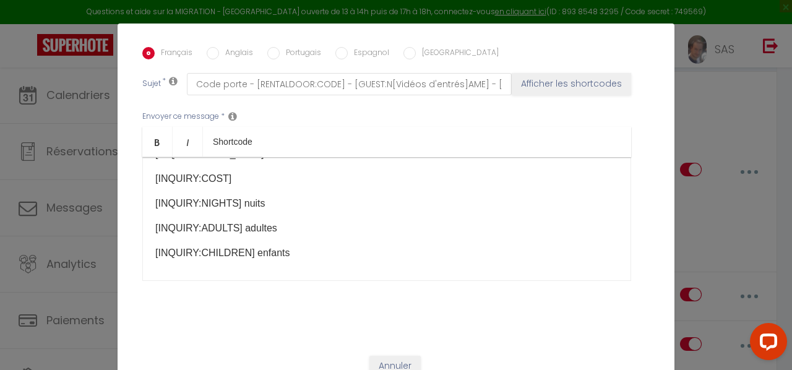
scroll to position [463, 0]
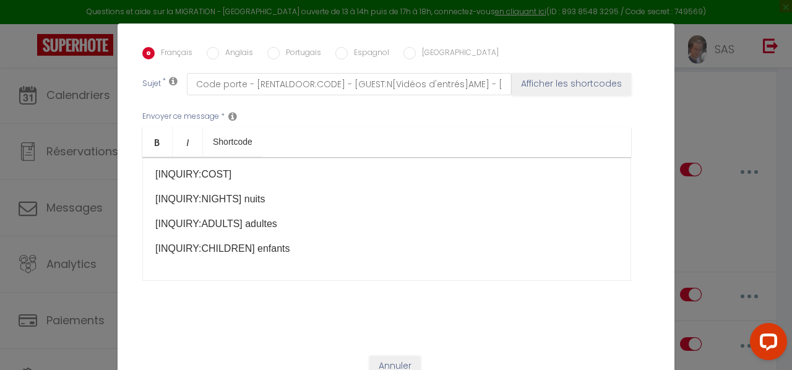
drag, startPoint x: 305, startPoint y: 225, endPoint x: 289, endPoint y: 223, distance: 16.8
click at [289, 241] on p "[INQUIRY:CHILDREN] enfants" at bounding box center [386, 248] width 463 height 15
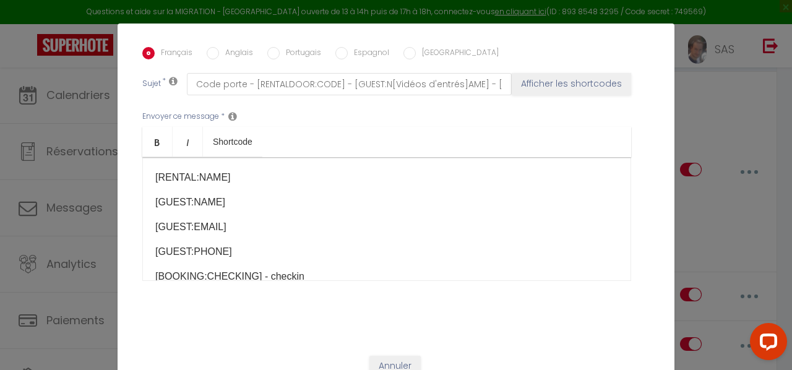
scroll to position [289, 0]
drag, startPoint x: 231, startPoint y: 230, endPoint x: 235, endPoint y: 218, distance: 12.3
click at [235, 218] on div "[Vidéos d'entrés]​ Adresse établissement : [RENTAL:ADDRESS] ​ [RENTAL:ADDRESS] …" at bounding box center [386, 219] width 489 height 124
click at [235, 218] on p "[GUEST:EMAIL]" at bounding box center [386, 225] width 463 height 15
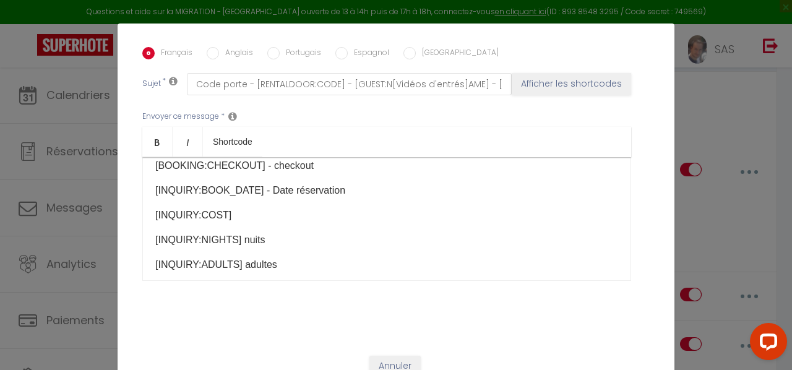
scroll to position [463, 0]
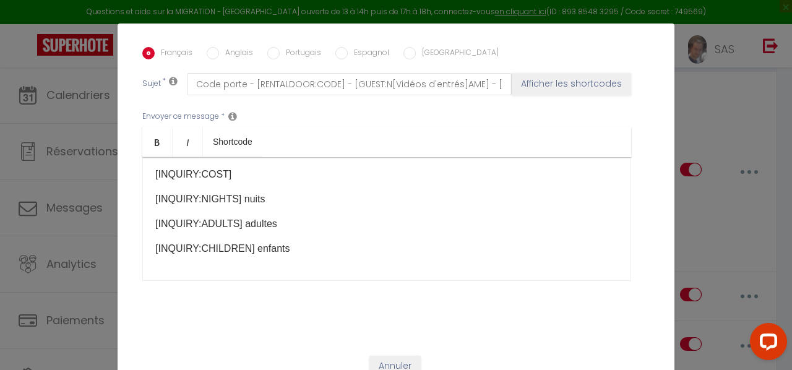
checkbox input "true"
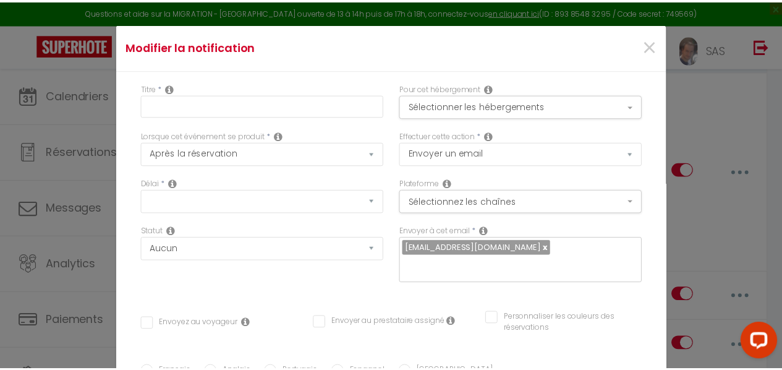
scroll to position [1458, 0]
